Goal: Task Accomplishment & Management: Complete application form

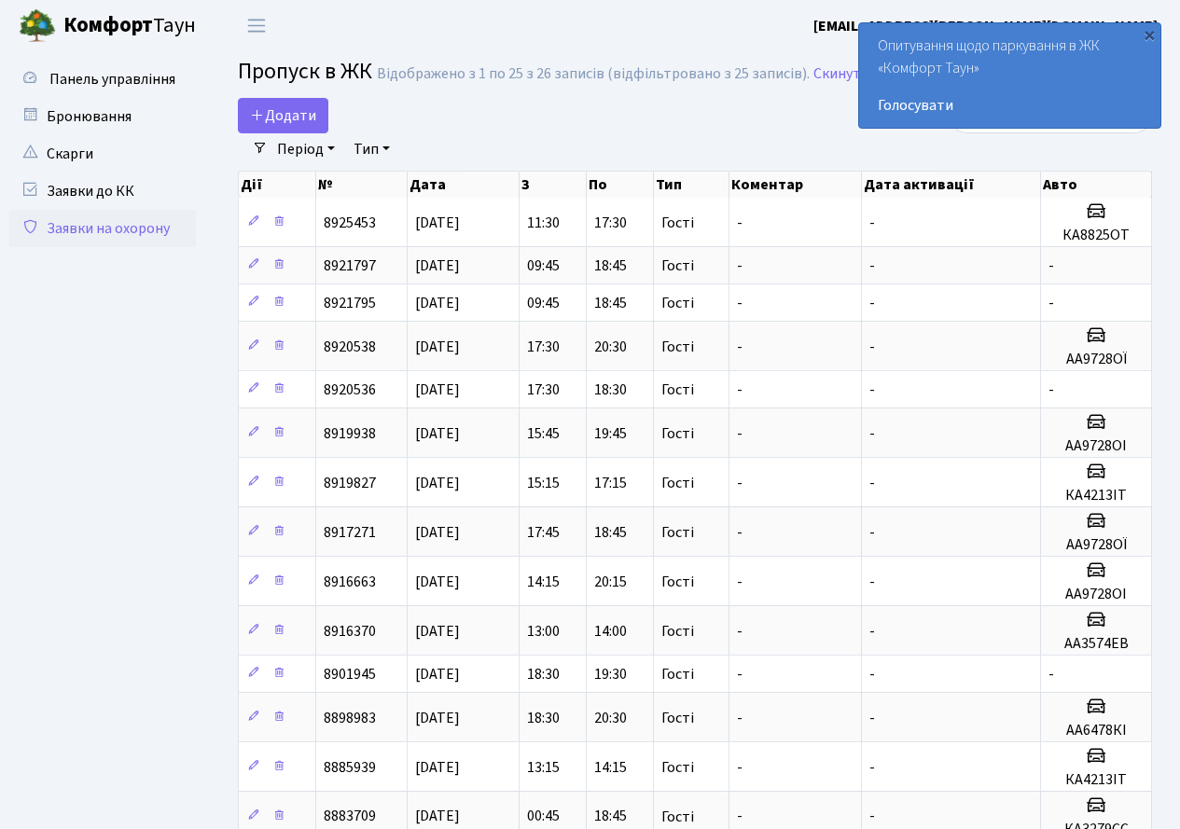
select select "25"
click at [265, 120] on span "Додати" at bounding box center [283, 115] width 66 height 21
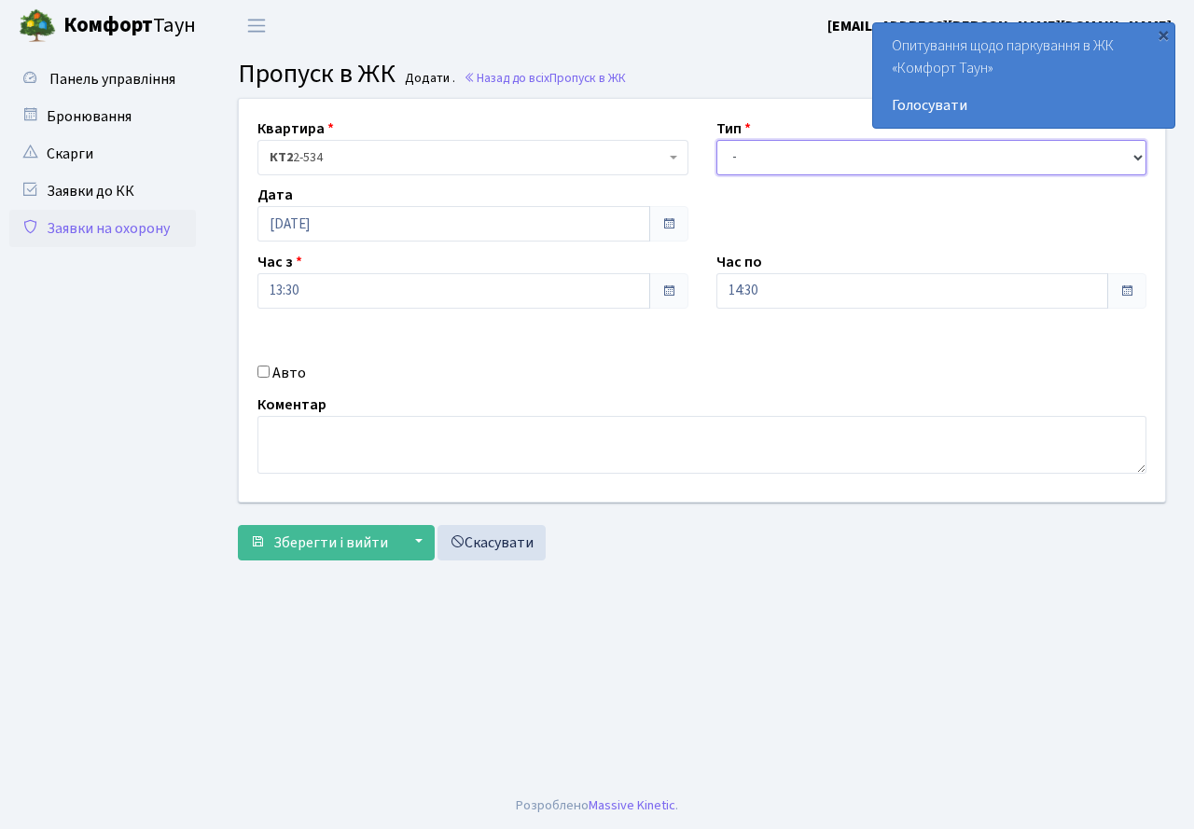
click at [784, 158] on select "- Доставка Таксі Гості Сервіс" at bounding box center [932, 157] width 431 height 35
select select "2"
click at [717, 140] on select "- Доставка Таксі Гості Сервіс" at bounding box center [932, 157] width 431 height 35
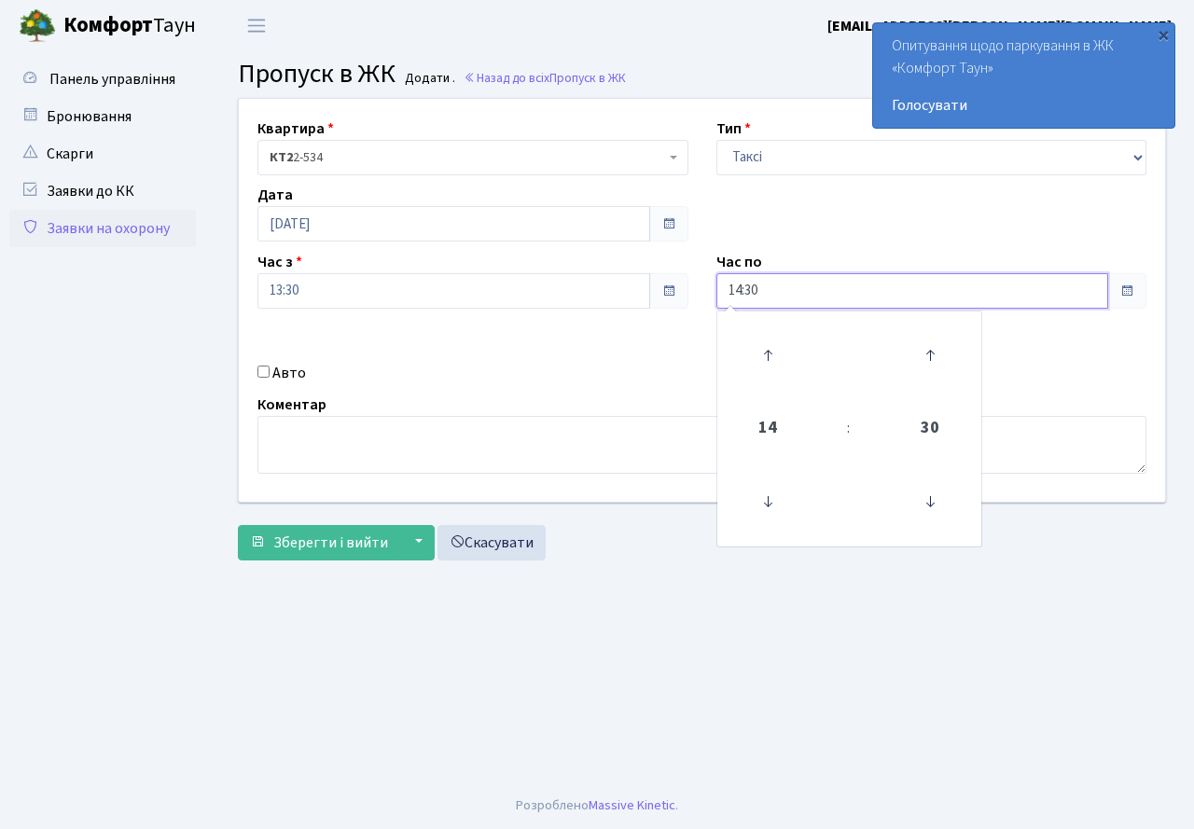
click at [881, 298] on input "14:30" at bounding box center [913, 290] width 393 height 35
click at [771, 345] on icon at bounding box center [768, 355] width 50 height 50
type input "16:30"
click at [258, 372] on input "Авто" at bounding box center [264, 372] width 12 height 12
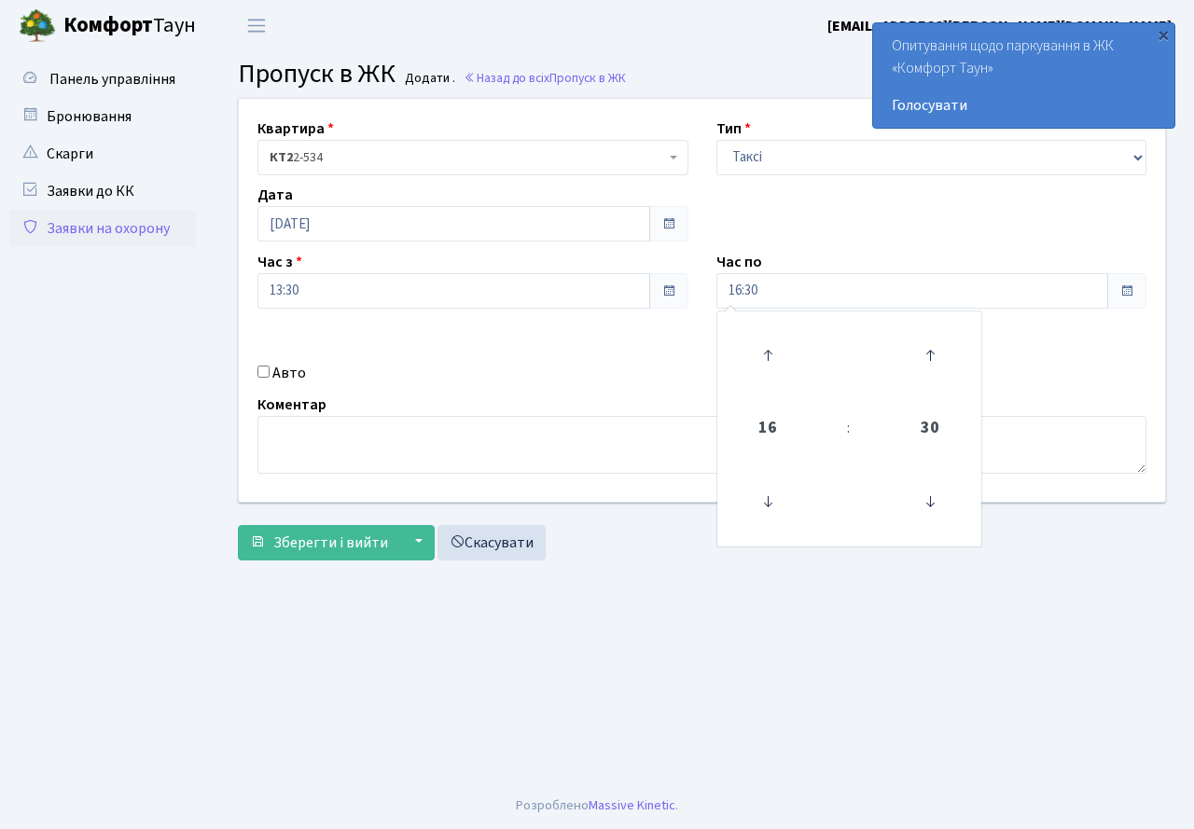
checkbox input "true"
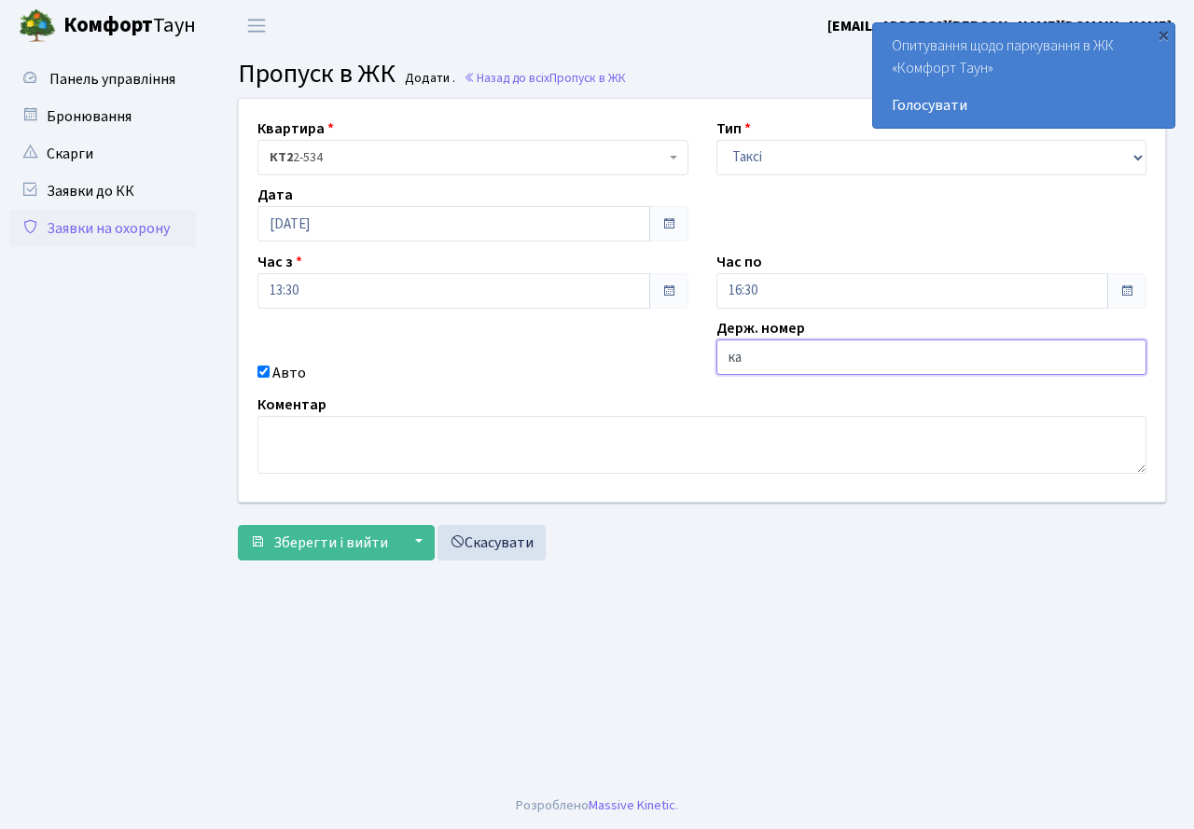
type input "к"
type input "КА9242МС"
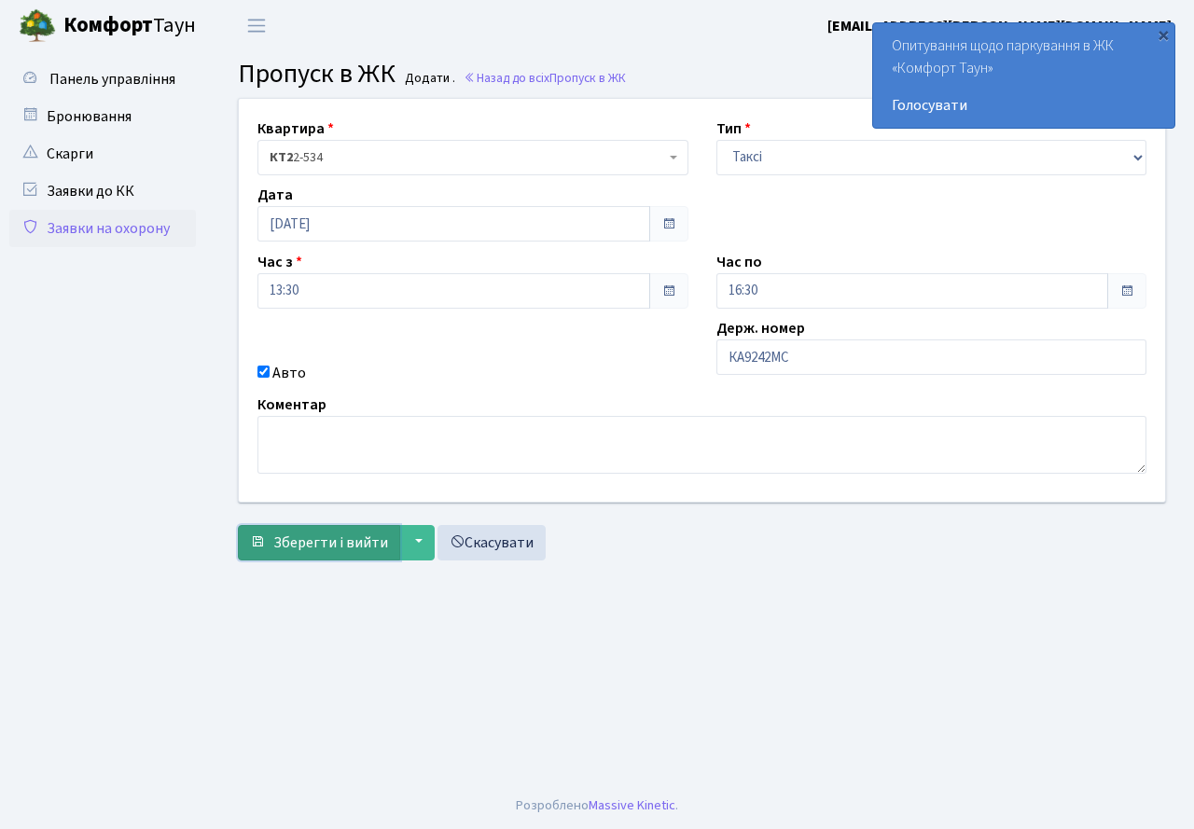
click at [303, 530] on button "Зберегти і вийти" at bounding box center [319, 542] width 162 height 35
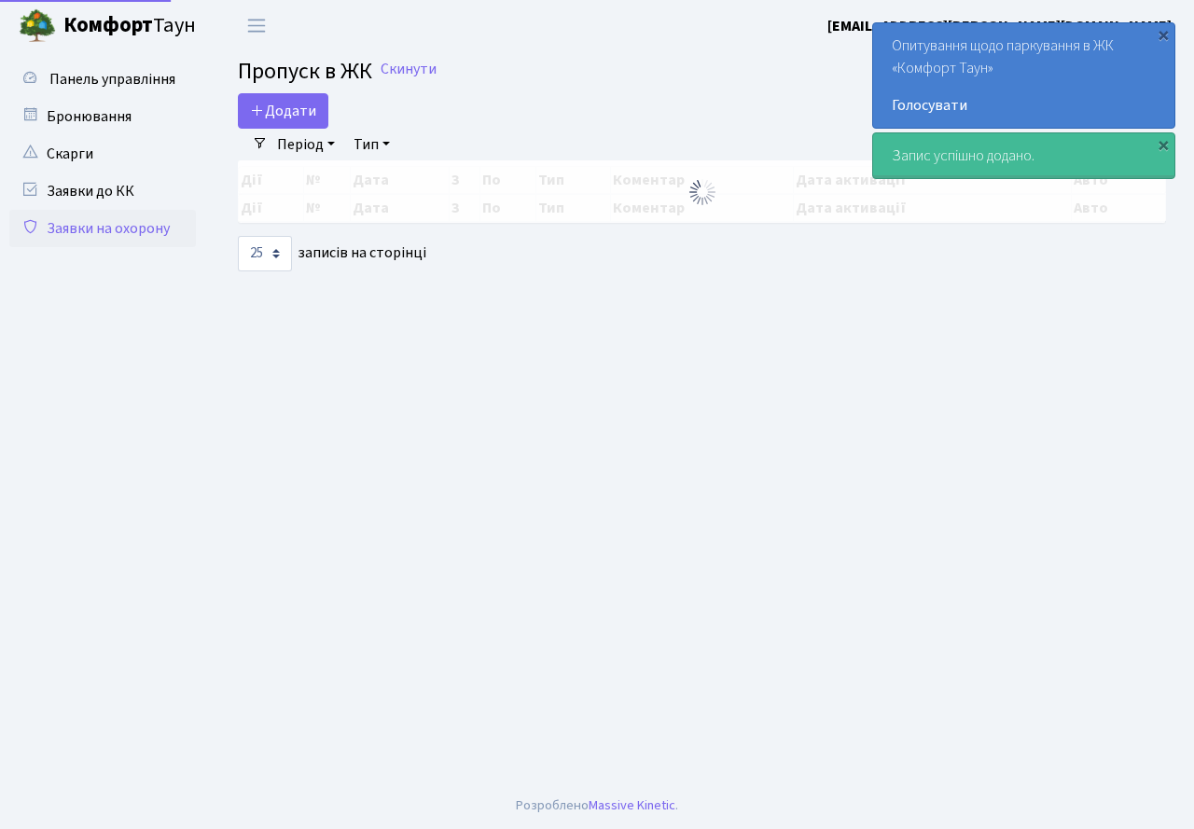
select select "25"
